Goal: Information Seeking & Learning: Check status

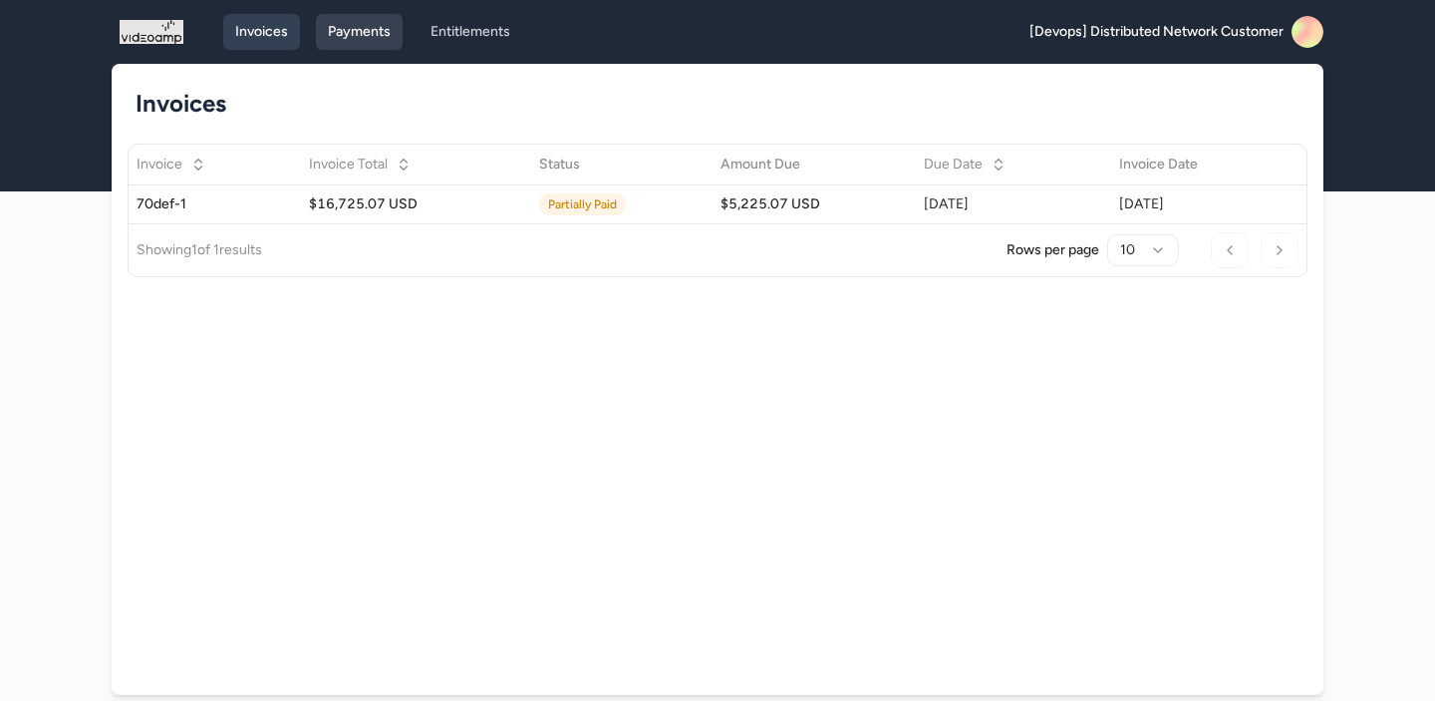
click at [371, 32] on link "Payments" at bounding box center [359, 32] width 87 height 36
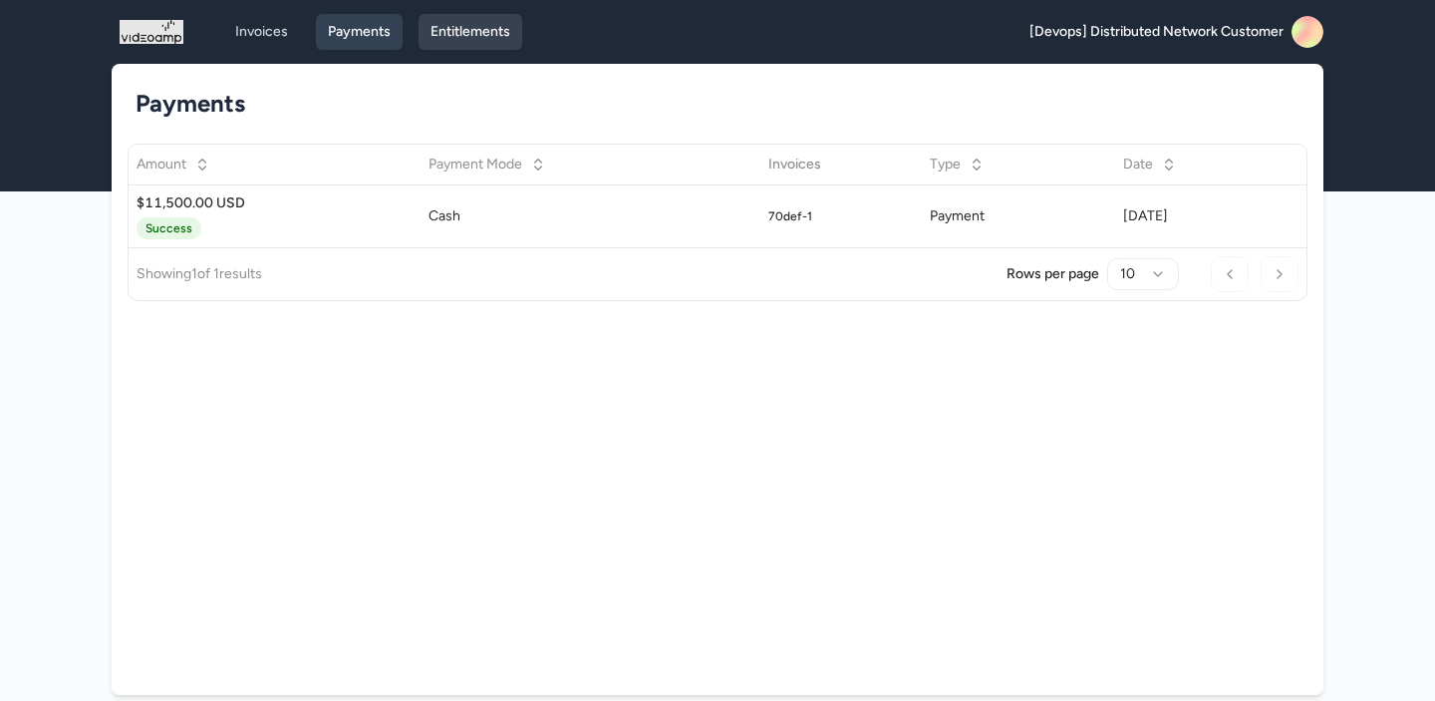
click at [479, 39] on link "Entitlements" at bounding box center [471, 32] width 104 height 36
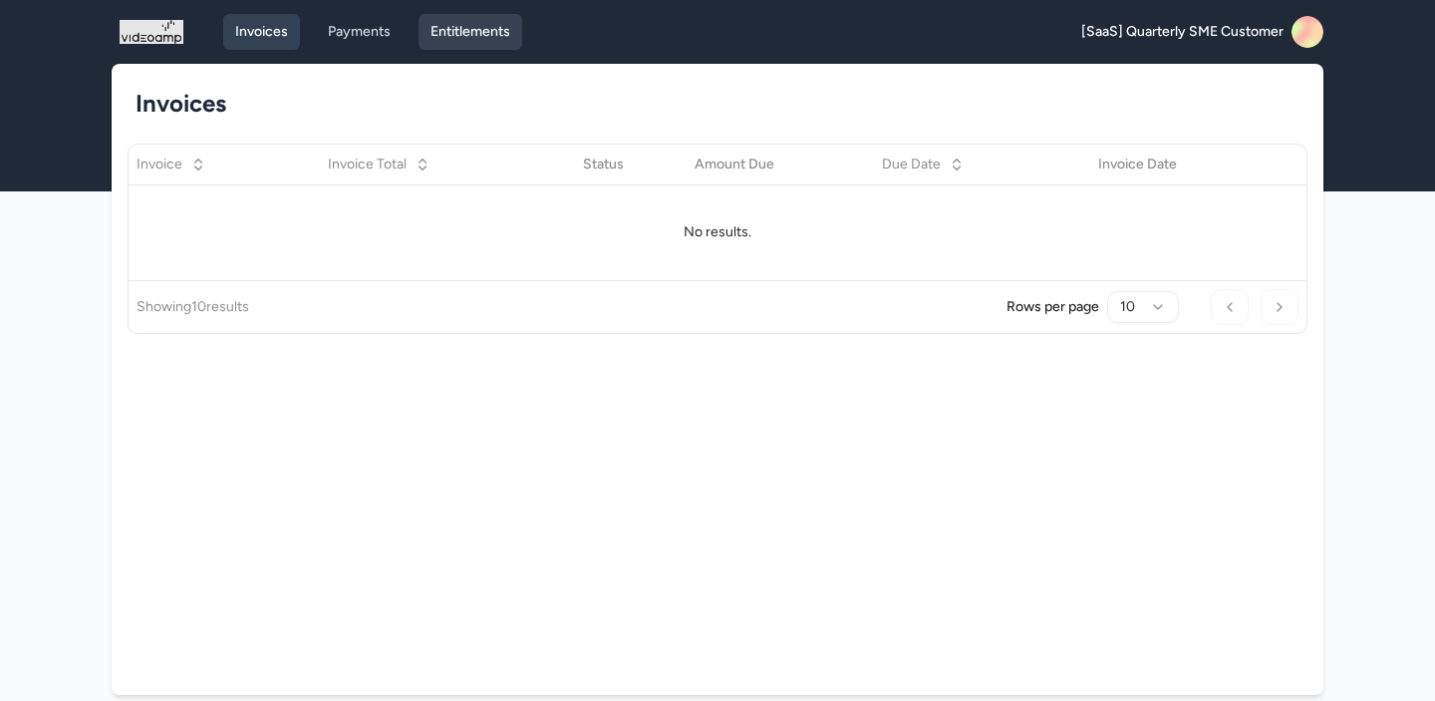
click at [453, 40] on link "Entitlements" at bounding box center [471, 32] width 104 height 36
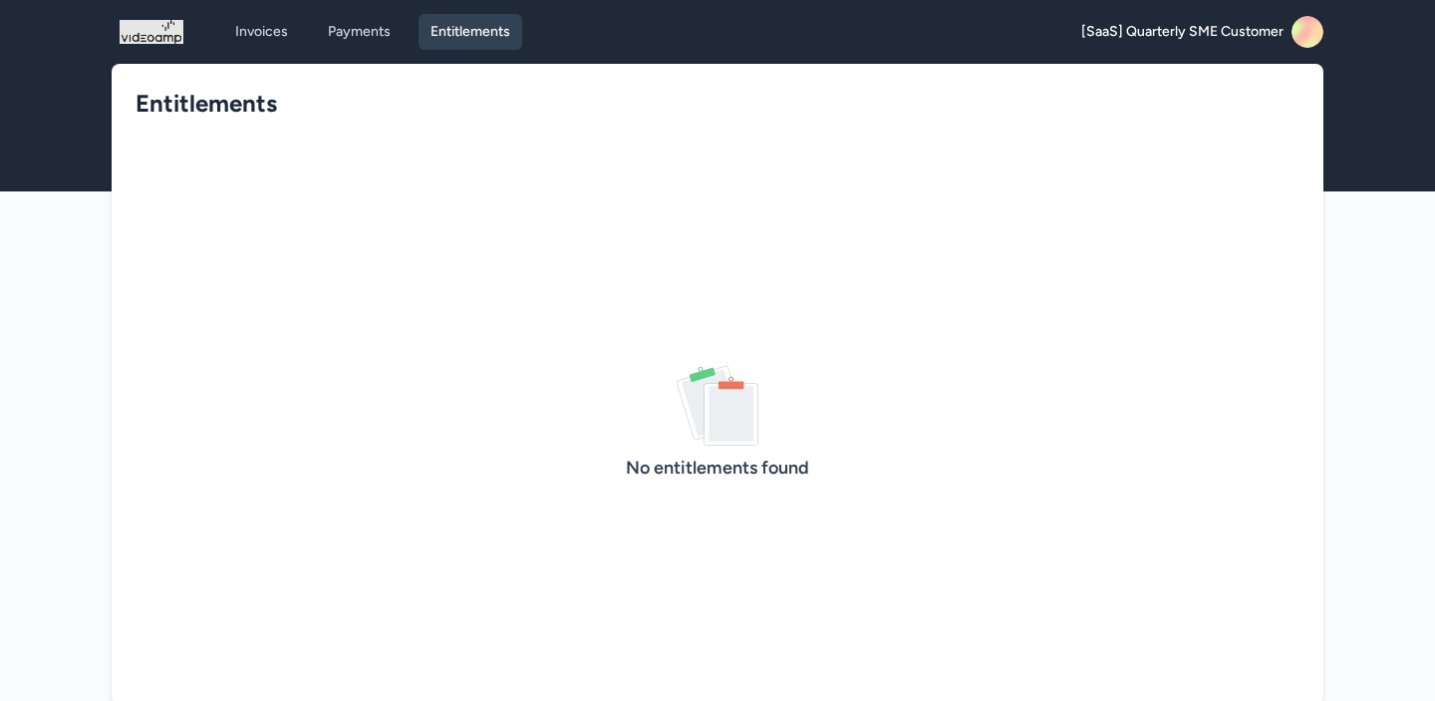
click at [453, 40] on link "Entitlements" at bounding box center [471, 32] width 104 height 36
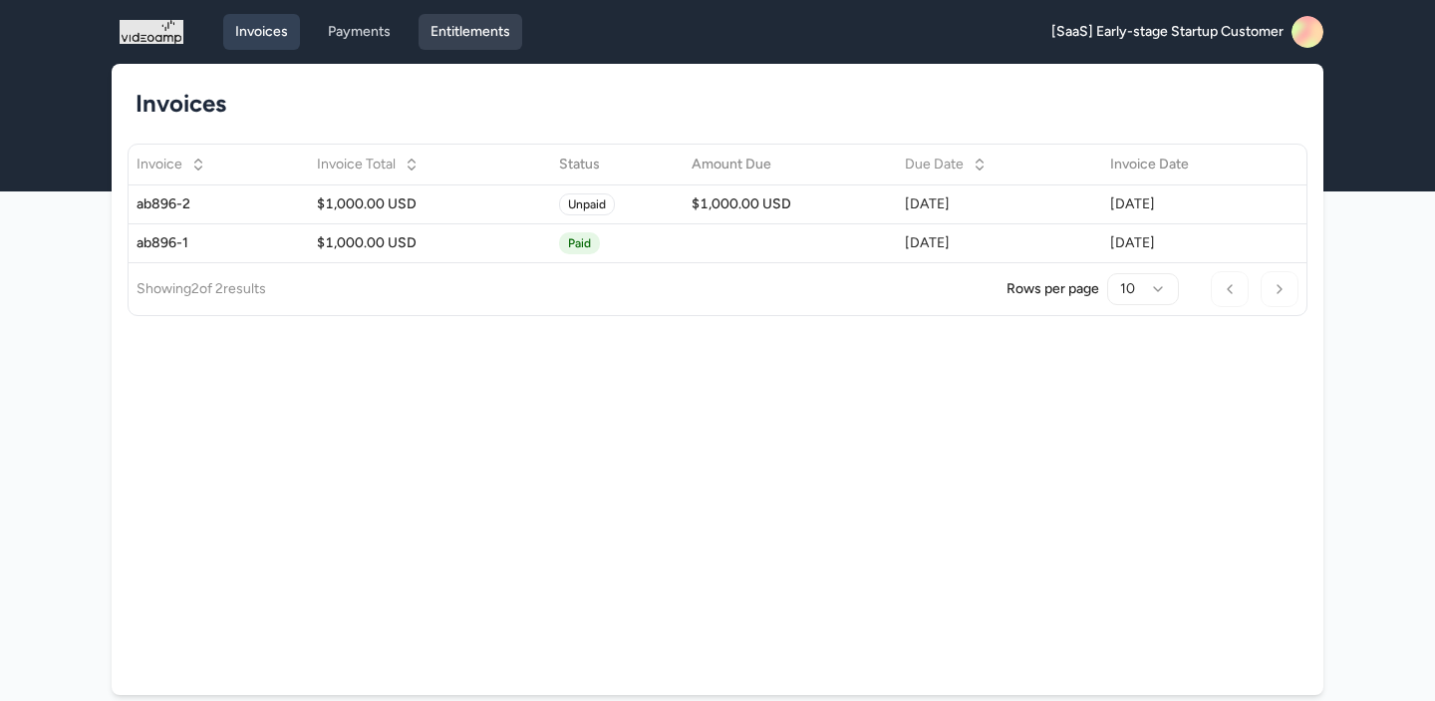
click at [488, 42] on link "Entitlements" at bounding box center [471, 32] width 104 height 36
click at [464, 28] on link "Entitlements" at bounding box center [471, 32] width 104 height 36
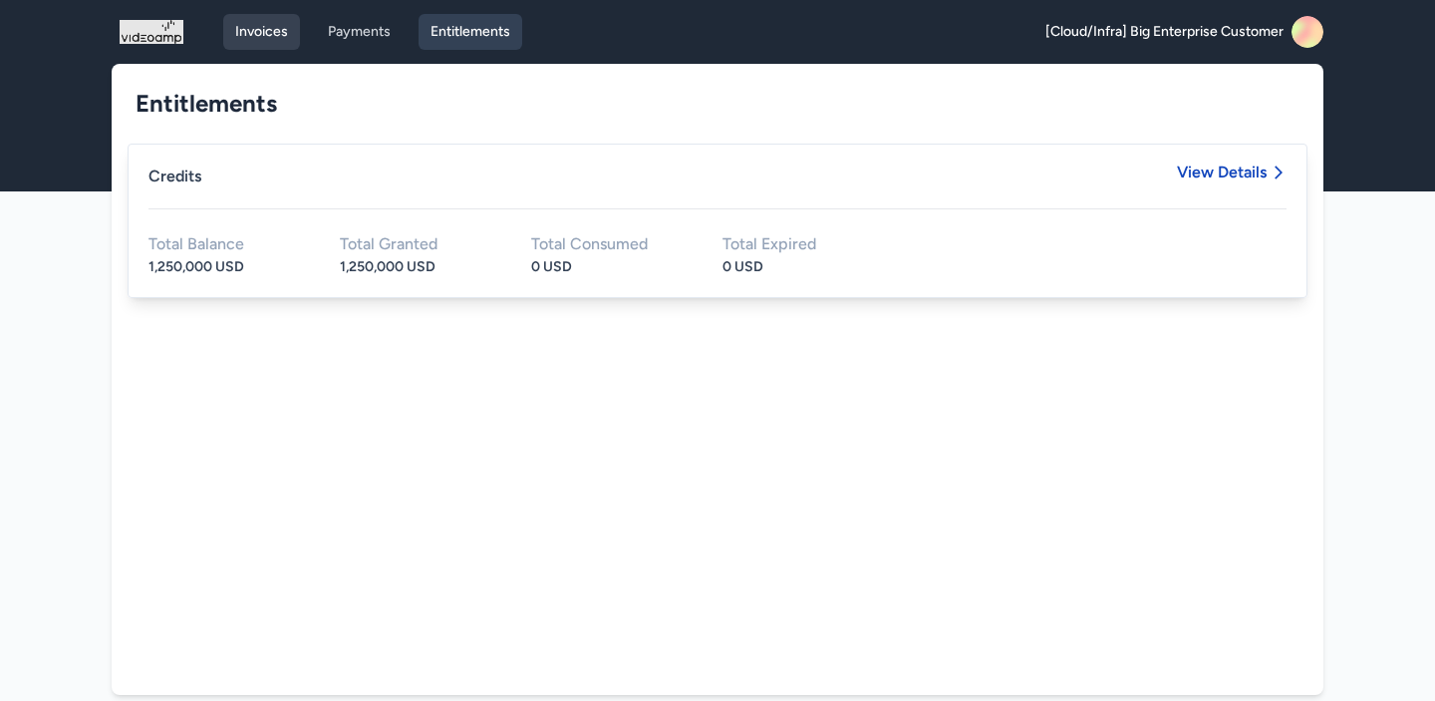
click at [267, 38] on link "Invoices" at bounding box center [261, 32] width 77 height 36
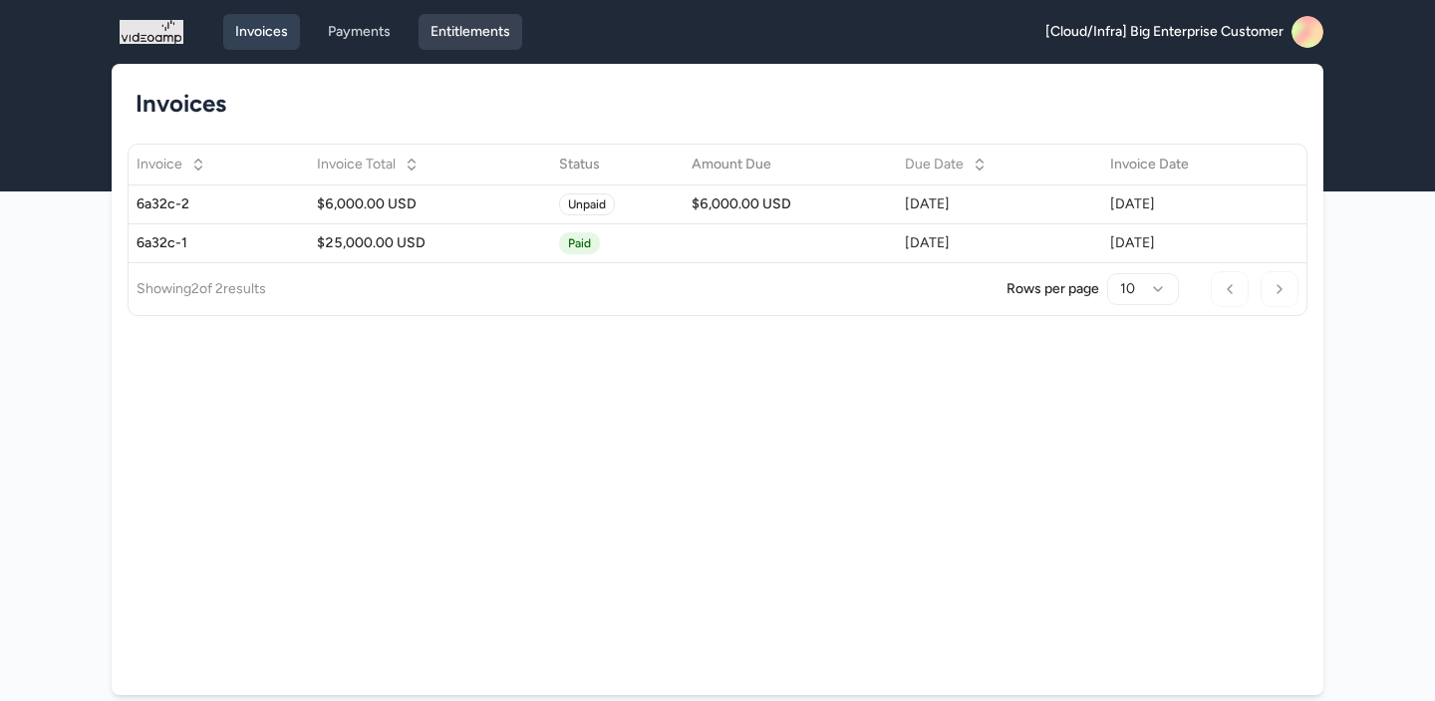
click at [476, 27] on link "Entitlements" at bounding box center [471, 32] width 104 height 36
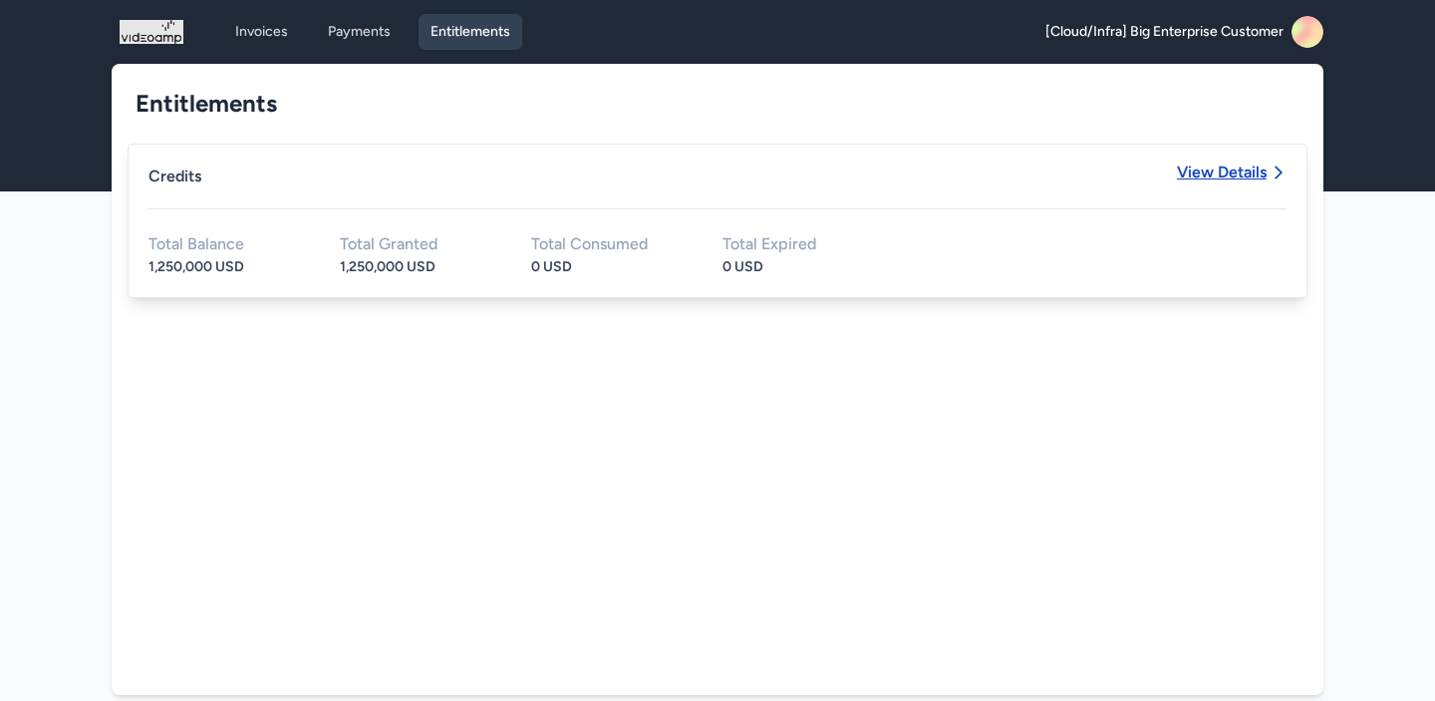
click at [1231, 175] on span "View Details" at bounding box center [1222, 172] width 90 height 16
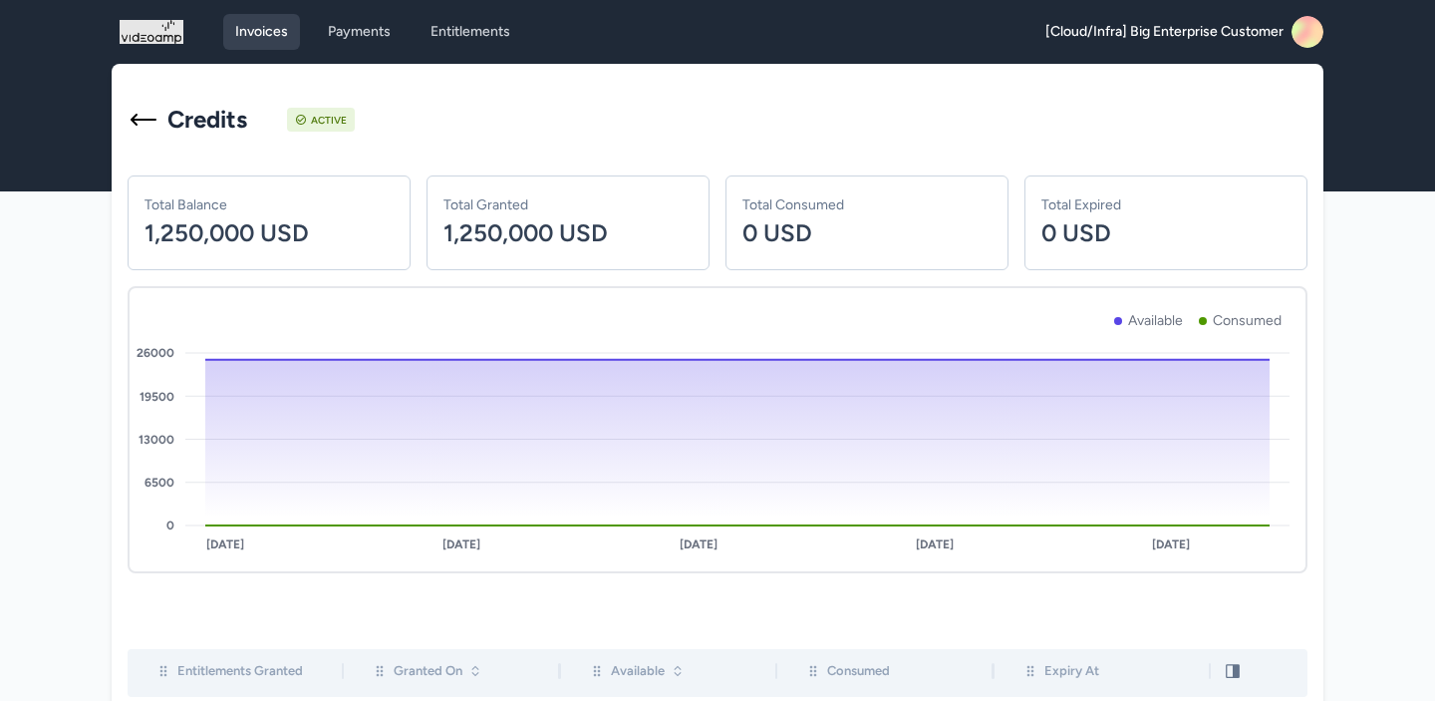
click at [257, 36] on link "Invoices" at bounding box center [261, 32] width 77 height 36
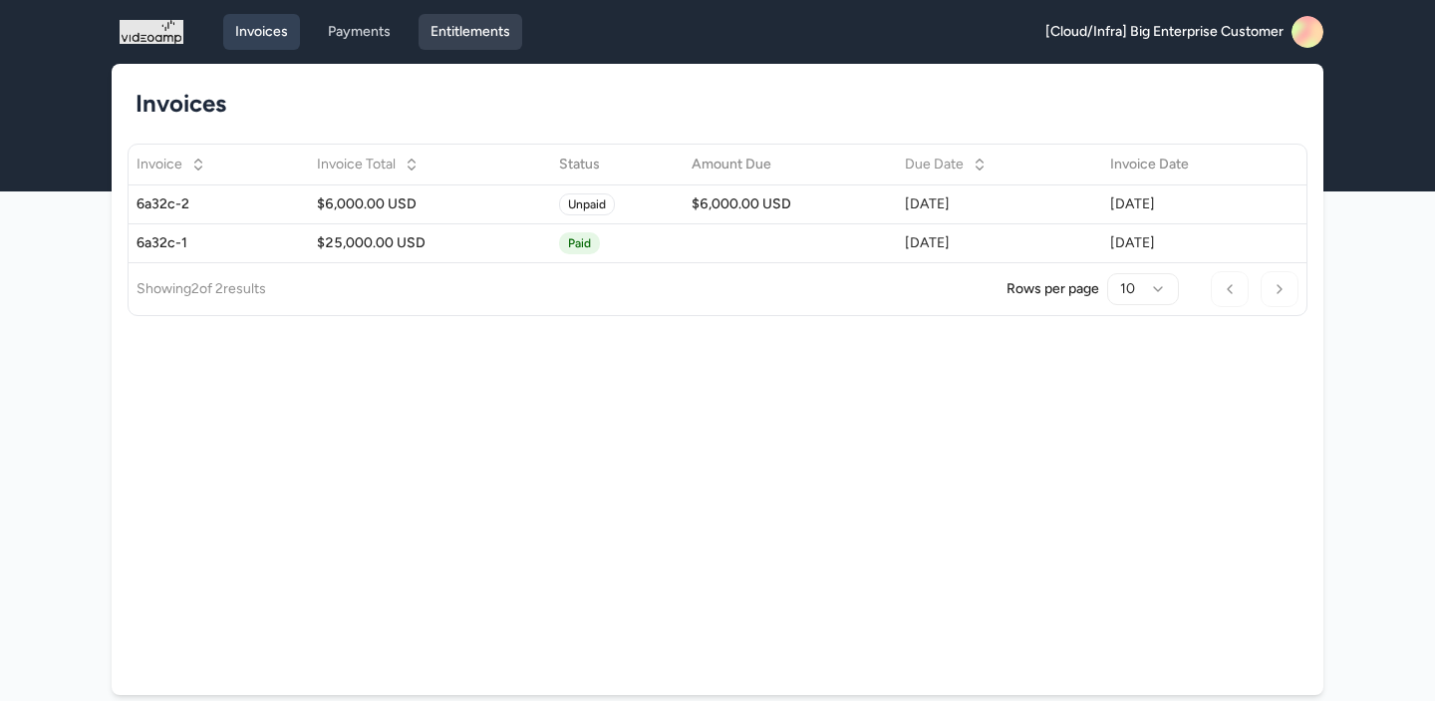
click at [496, 38] on link "Entitlements" at bounding box center [471, 32] width 104 height 36
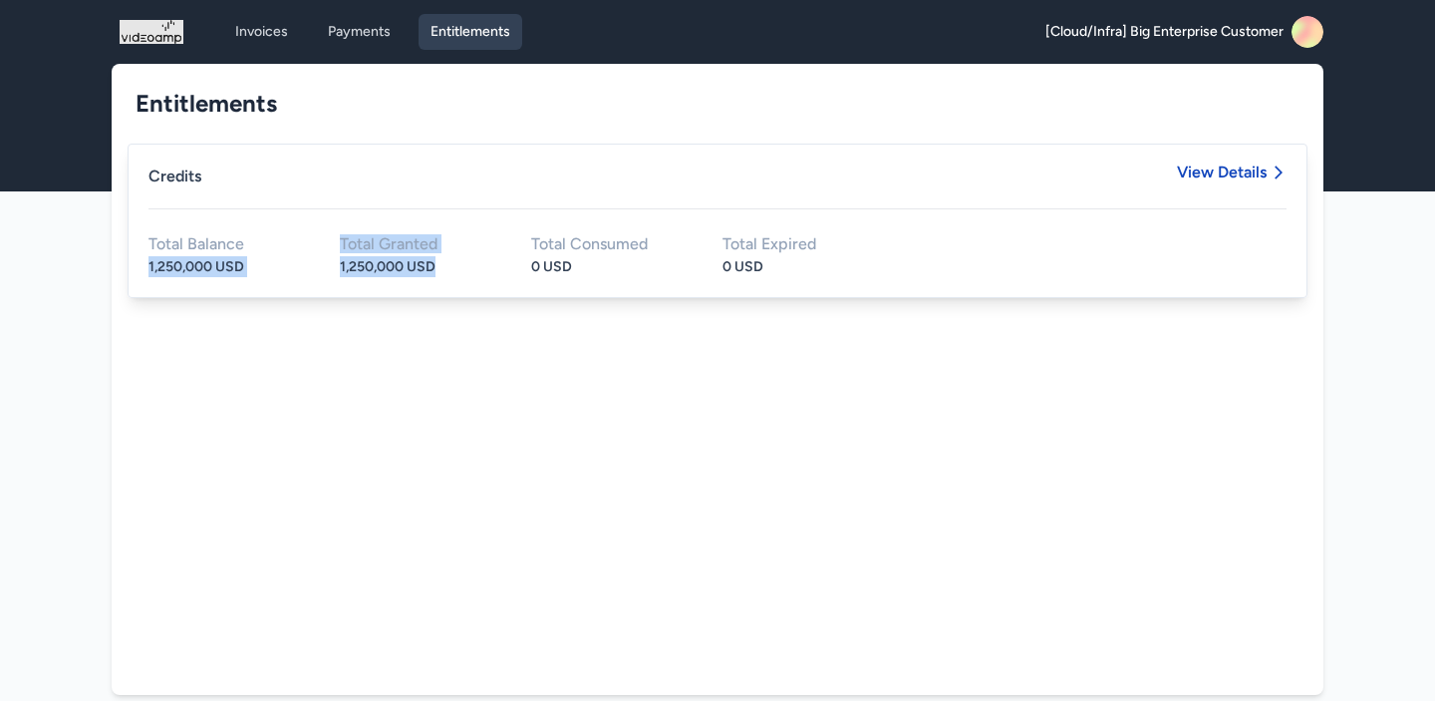
drag, startPoint x: 148, startPoint y: 266, endPoint x: 450, endPoint y: 265, distance: 302.0
click at [450, 265] on div "Total Balance 1,250,000 USD Total Granted 1,250,000 USD Total Consumed 0 USD To…" at bounding box center [717, 256] width 1138 height 41
click at [255, 259] on div "1,250,000 USD" at bounding box center [227, 266] width 159 height 21
drag, startPoint x: 255, startPoint y: 259, endPoint x: 149, endPoint y: 259, distance: 105.6
click at [149, 259] on div "1,250,000 USD" at bounding box center [227, 266] width 159 height 21
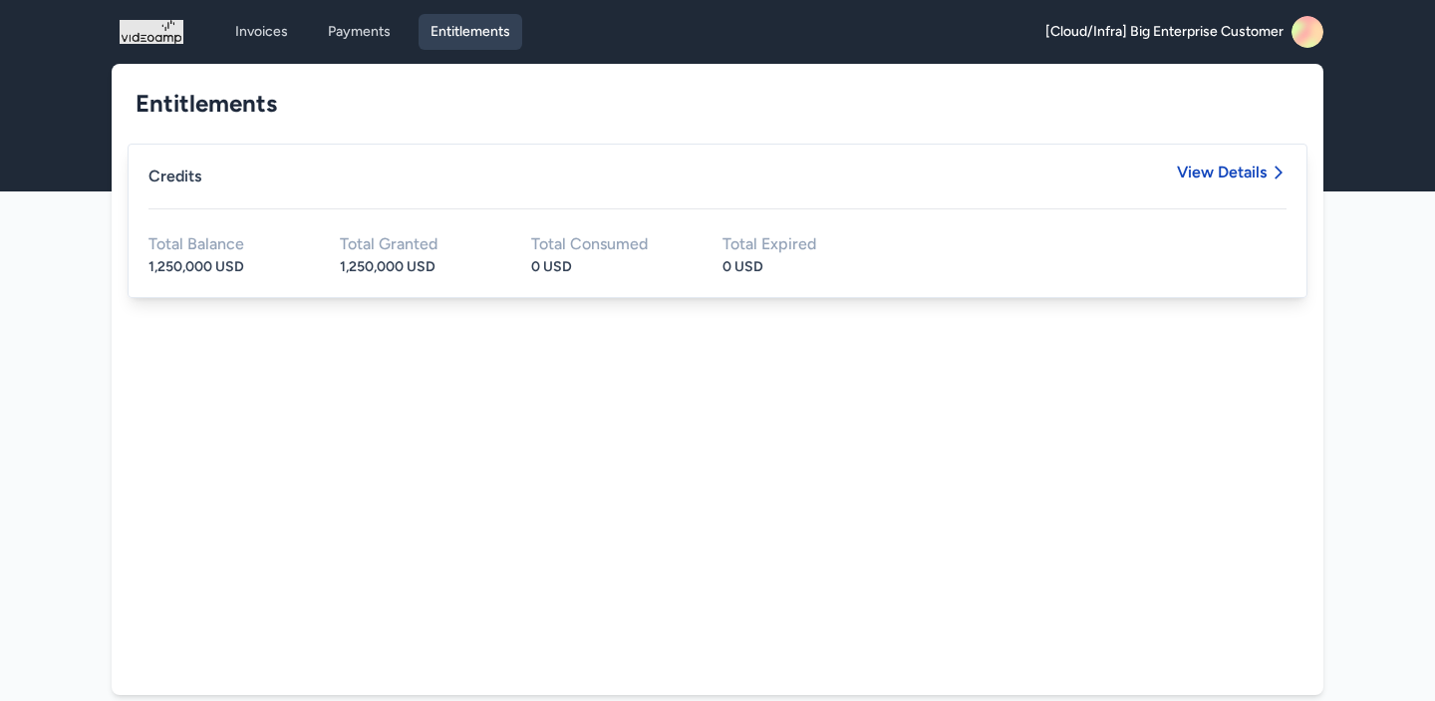
click at [446, 273] on div "1,250,000 USD" at bounding box center [419, 266] width 159 height 21
drag, startPoint x: 446, startPoint y: 273, endPoint x: 344, endPoint y: 273, distance: 102.6
click at [344, 273] on div "1,250,000 USD" at bounding box center [419, 266] width 159 height 21
drag, startPoint x: 571, startPoint y: 272, endPoint x: 524, endPoint y: 272, distance: 46.8
click at [524, 272] on div "Total Balance 1,250,000 USD Total Granted 1,250,000 USD Total Consumed 0 USD To…" at bounding box center [717, 256] width 1138 height 41
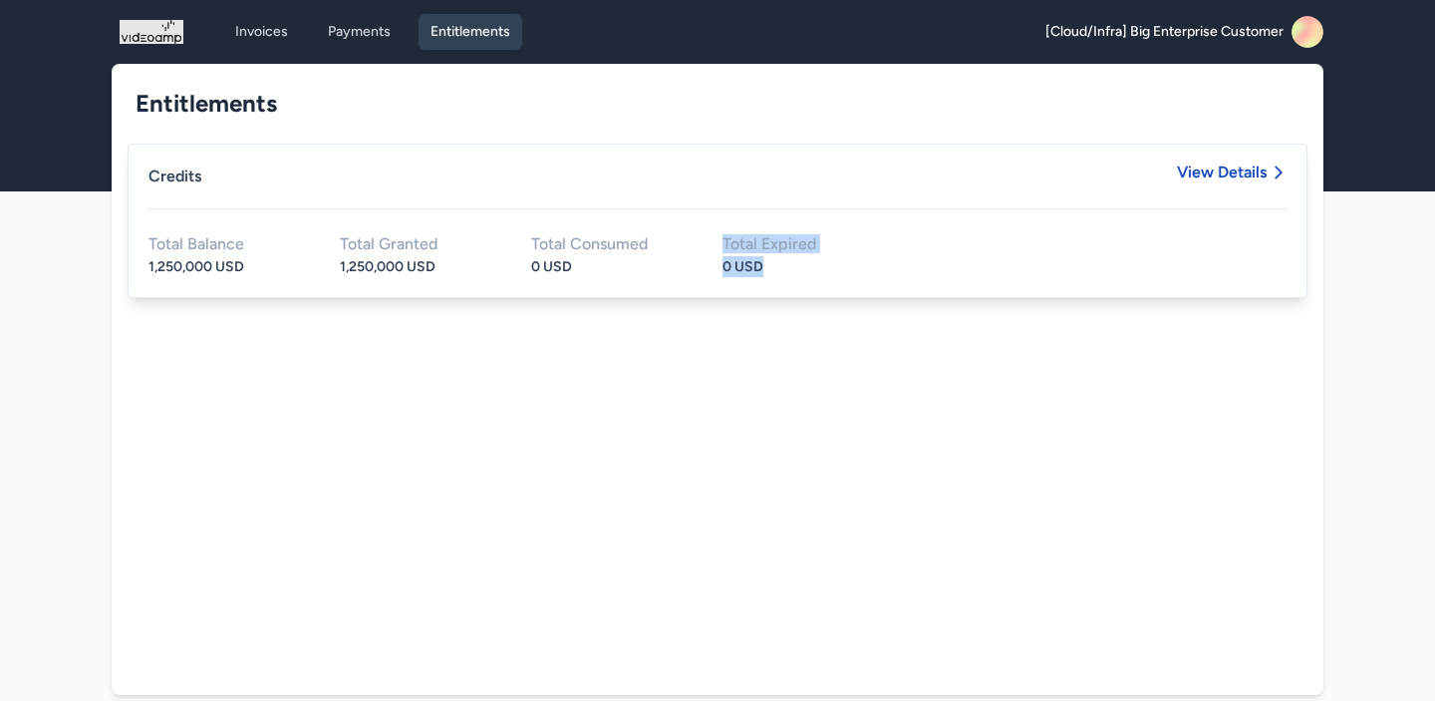
drag, startPoint x: 796, startPoint y: 276, endPoint x: 697, endPoint y: 267, distance: 100.1
click at [696, 267] on div "Total Balance 1,250,000 USD Total Granted 1,250,000 USD Total Consumed 0 USD To…" at bounding box center [717, 256] width 1138 height 41
click at [1241, 173] on span "View Details" at bounding box center [1222, 172] width 90 height 16
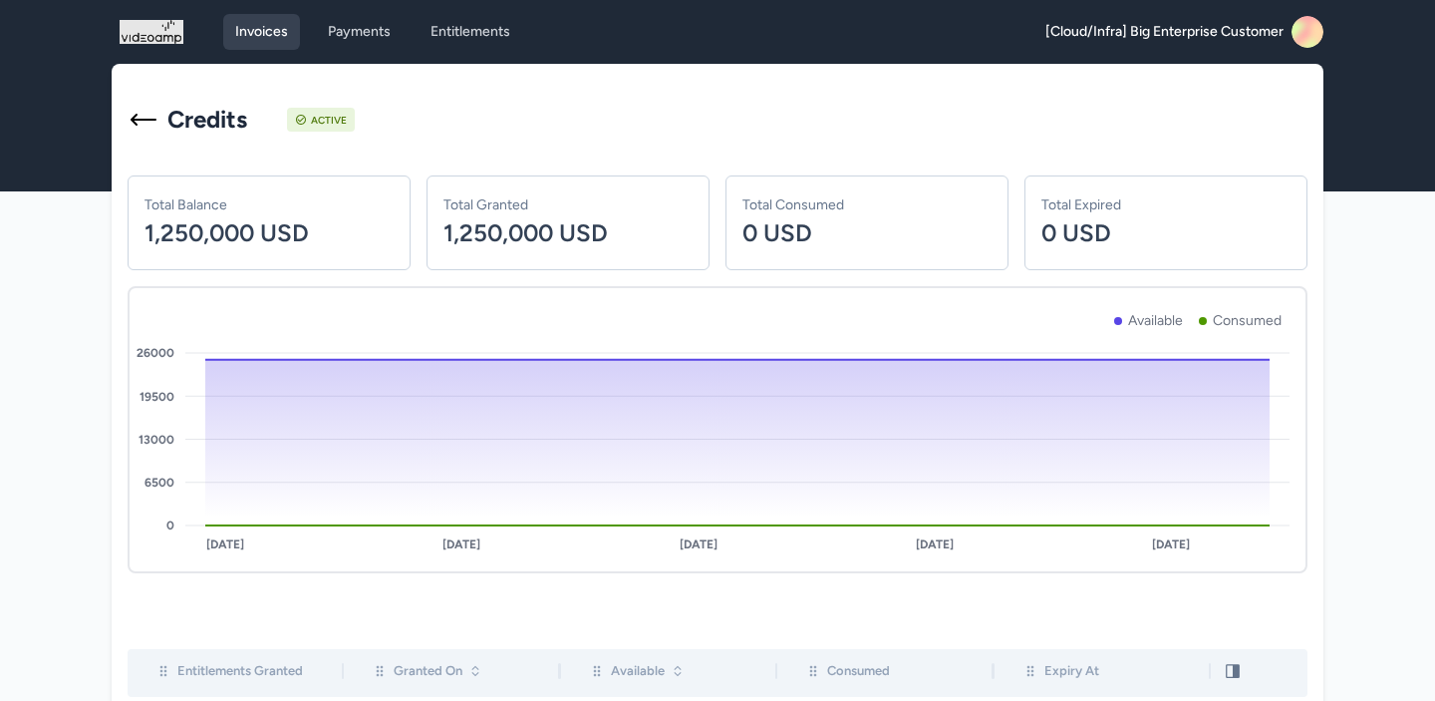
click at [264, 35] on link "Invoices" at bounding box center [261, 32] width 77 height 36
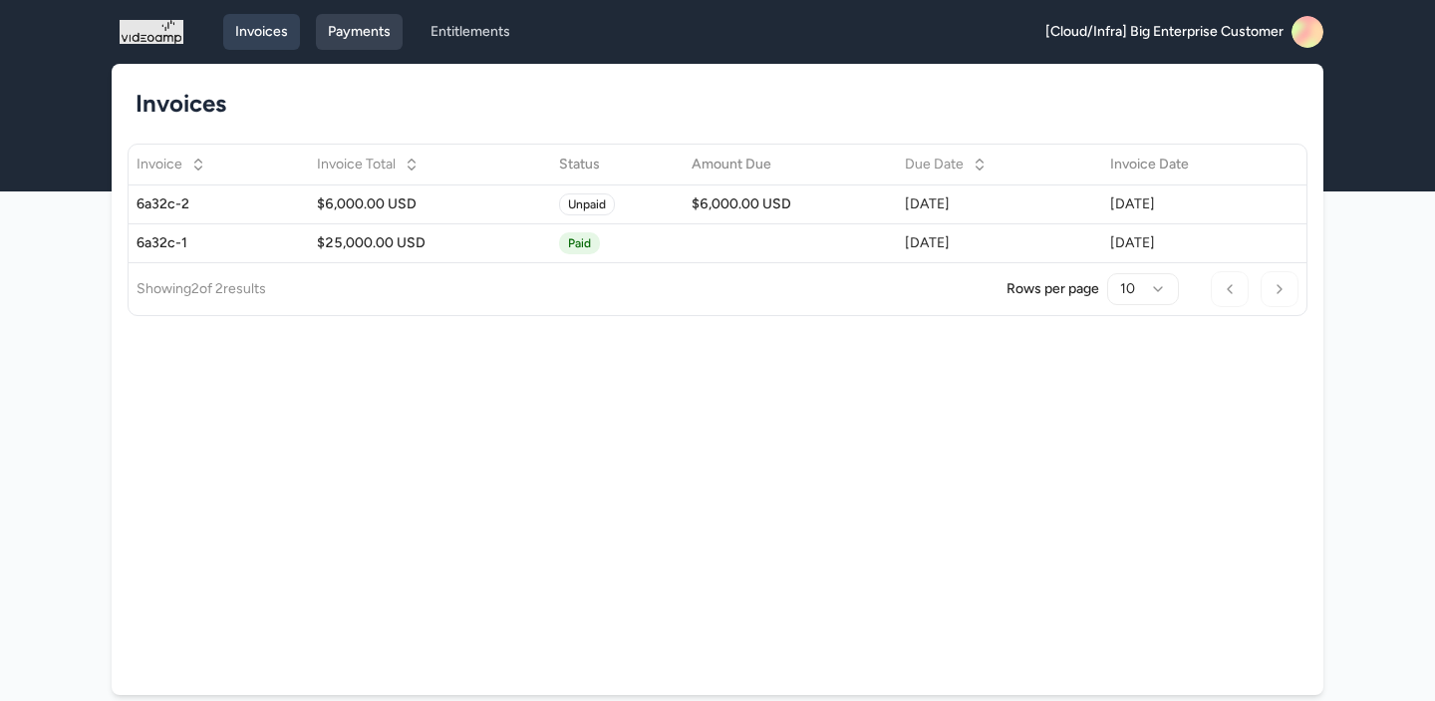
click at [369, 39] on link "Payments" at bounding box center [359, 32] width 87 height 36
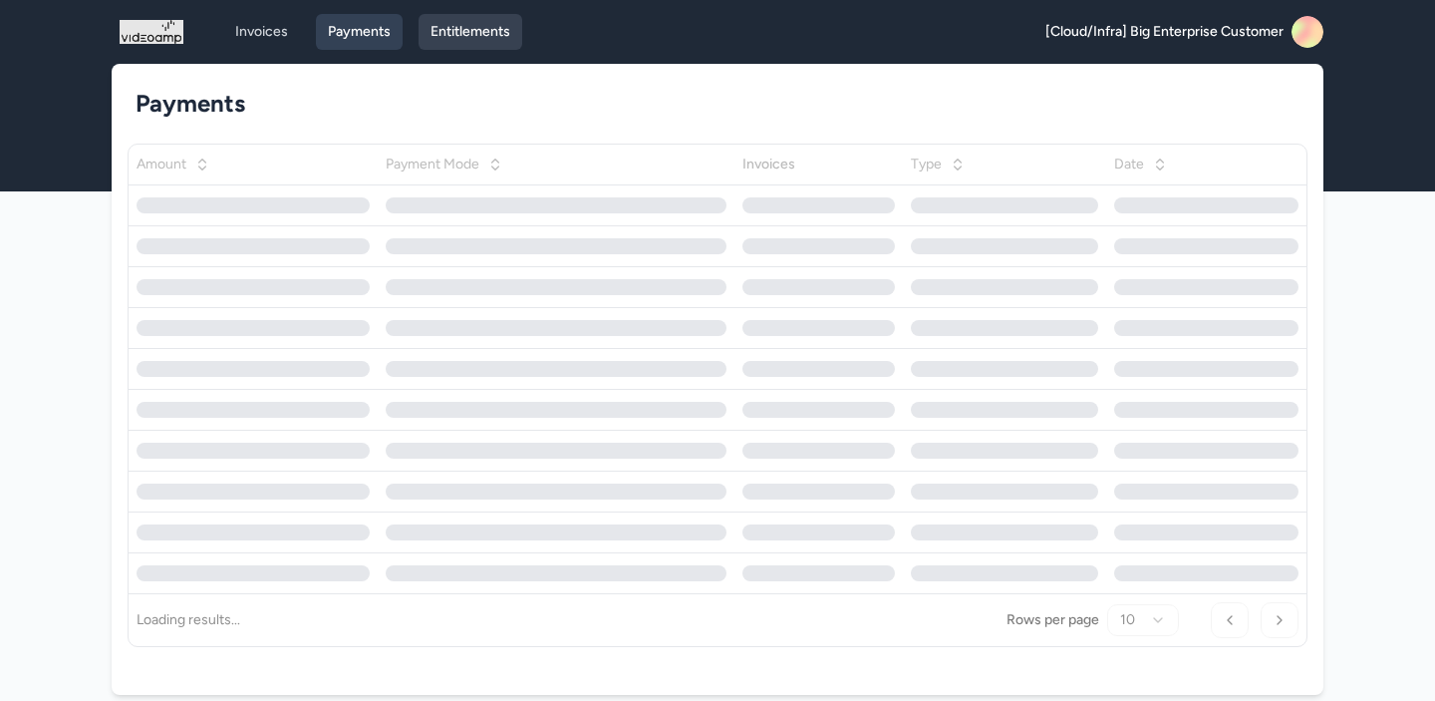
click at [467, 39] on link "Entitlements" at bounding box center [471, 32] width 104 height 36
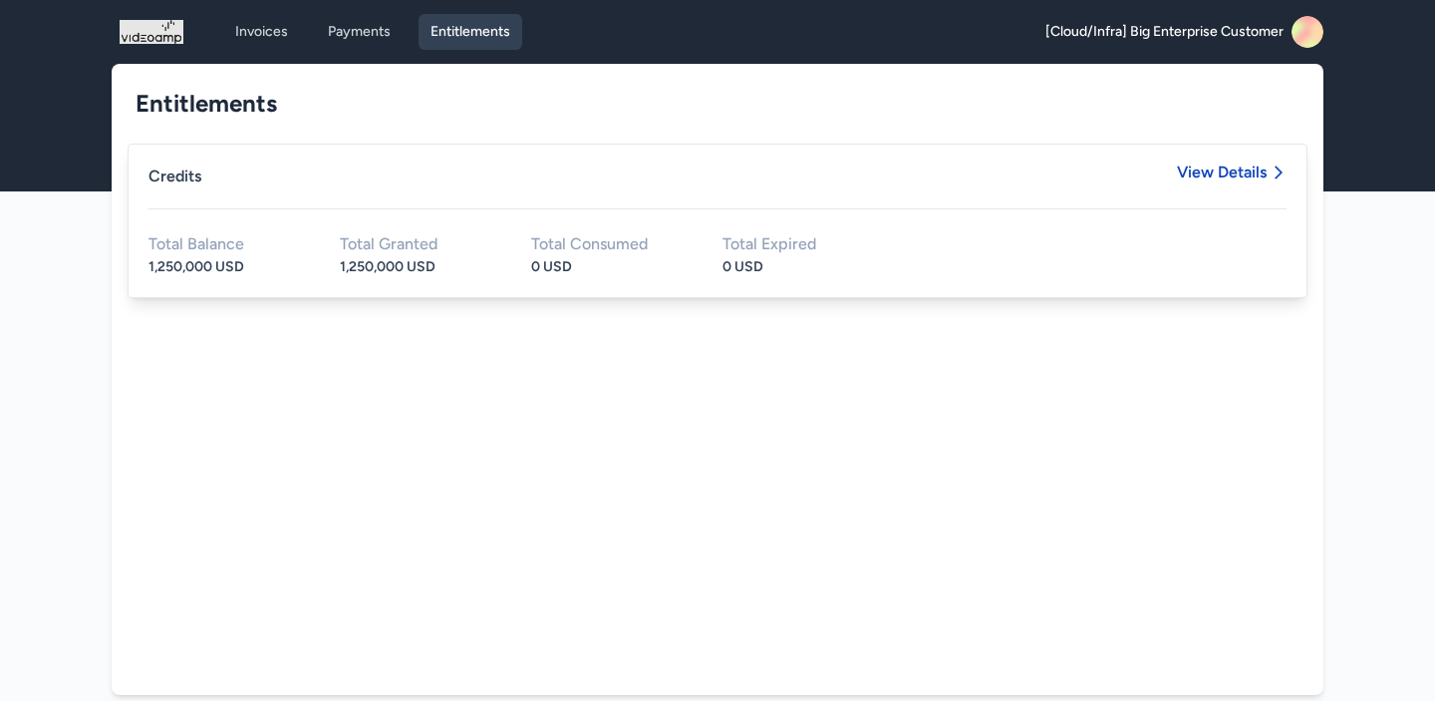
drag, startPoint x: 575, startPoint y: 269, endPoint x: 532, endPoint y: 279, distance: 44.0
click at [532, 279] on div "Credits View Details Total Balance 1,250,000 USD Total Granted 1,250,000 USD To…" at bounding box center [718, 221] width 1180 height 154
drag, startPoint x: 821, startPoint y: 278, endPoint x: 687, endPoint y: 274, distance: 134.6
click at [687, 274] on div "Credits View Details Total Balance 1,250,000 USD Total Granted 1,250,000 USD To…" at bounding box center [718, 221] width 1180 height 154
drag, startPoint x: 561, startPoint y: 268, endPoint x: 494, endPoint y: 268, distance: 66.8
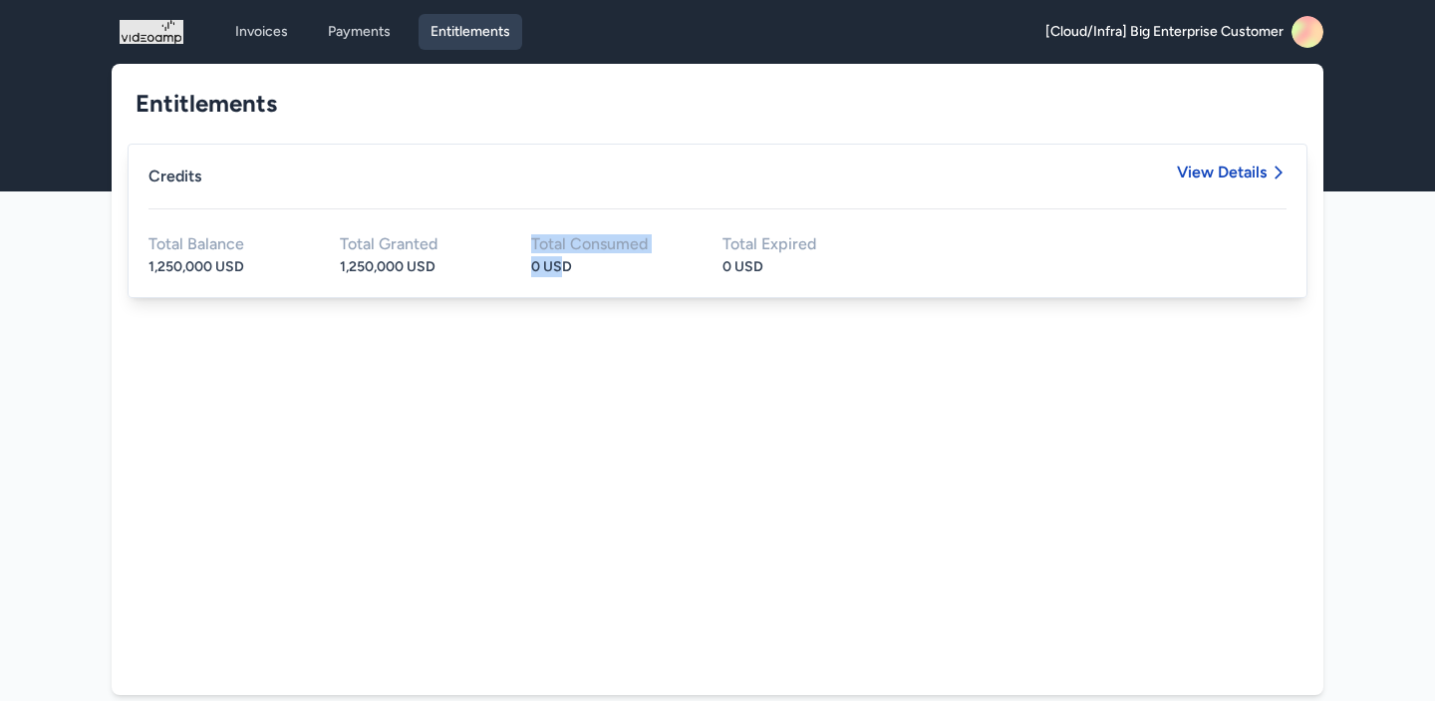
click at [493, 268] on div "Total Balance 1,250,000 USD Total Granted 1,250,000 USD Total Consumed 0 USD To…" at bounding box center [717, 256] width 1138 height 41
click at [487, 261] on div "1,250,000 USD" at bounding box center [419, 266] width 159 height 21
click at [1245, 186] on span "View Details" at bounding box center [1232, 186] width 110 height 44
click at [1240, 177] on span "View Details" at bounding box center [1222, 172] width 90 height 16
